Goal: Task Accomplishment & Management: Use online tool/utility

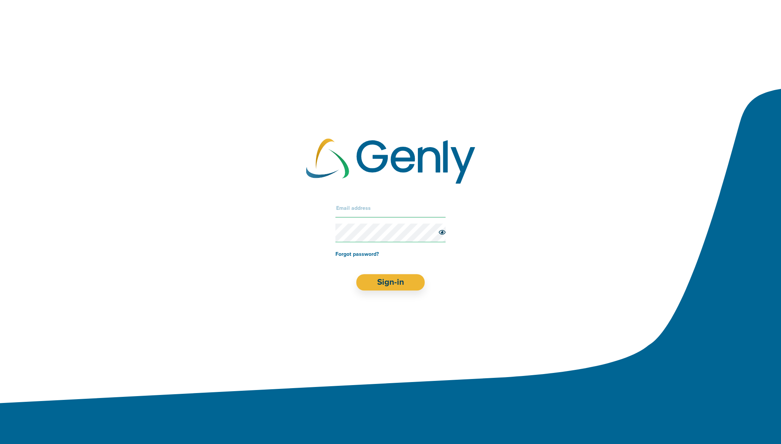
type input "[EMAIL_ADDRESS][DOMAIN_NAME]"
click at [380, 281] on button "Sign-in" at bounding box center [390, 282] width 69 height 16
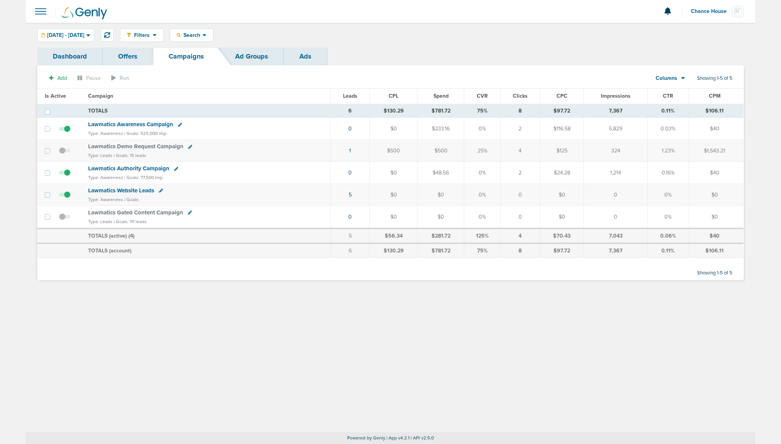
click at [79, 53] on link "Dashboard" at bounding box center [69, 56] width 65 height 18
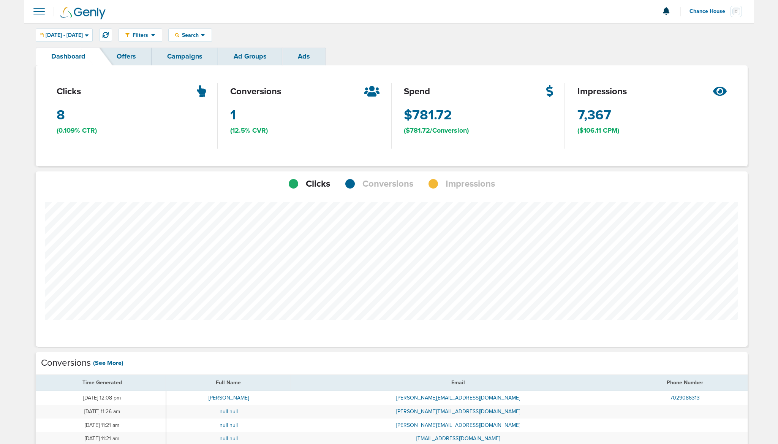
scroll to position [591, 707]
click at [83, 33] on span "[DATE] - [DATE]" at bounding box center [64, 35] width 37 height 5
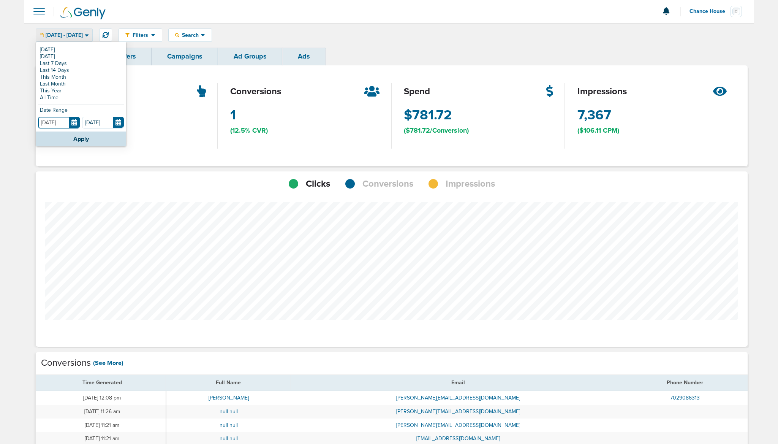
click at [58, 123] on input "[DATE]" at bounding box center [59, 123] width 42 height 12
click at [34, 143] on icon at bounding box center [33, 142] width 5 height 8
click at [93, 169] on td "1" at bounding box center [91, 167] width 14 height 10
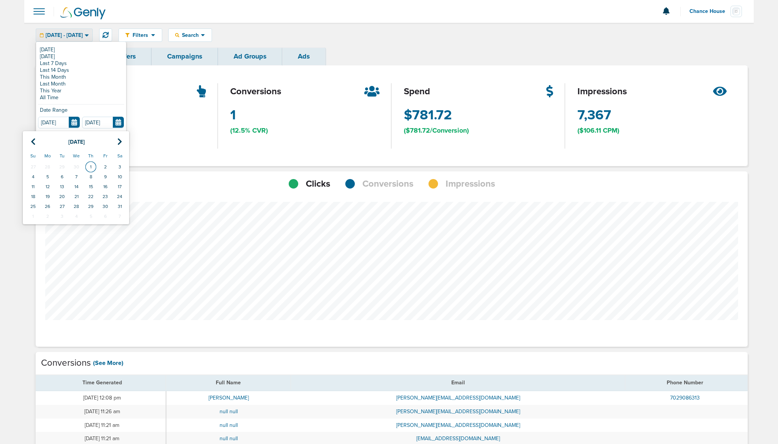
type input "[DATE]"
click at [99, 136] on button "Apply" at bounding box center [81, 138] width 90 height 15
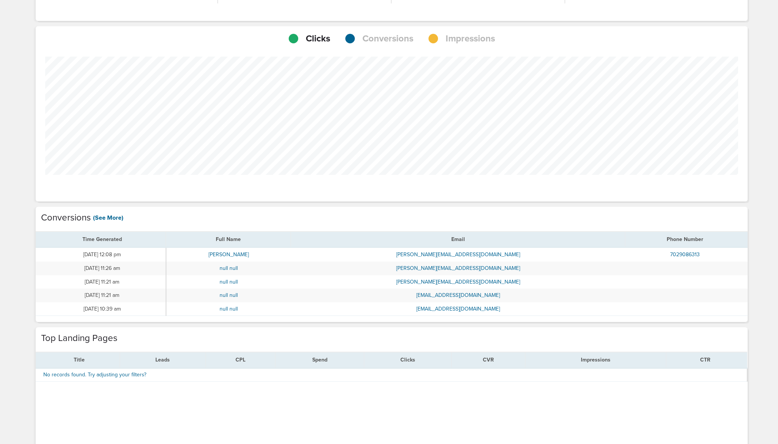
scroll to position [143, 0]
